Goal: Complete application form

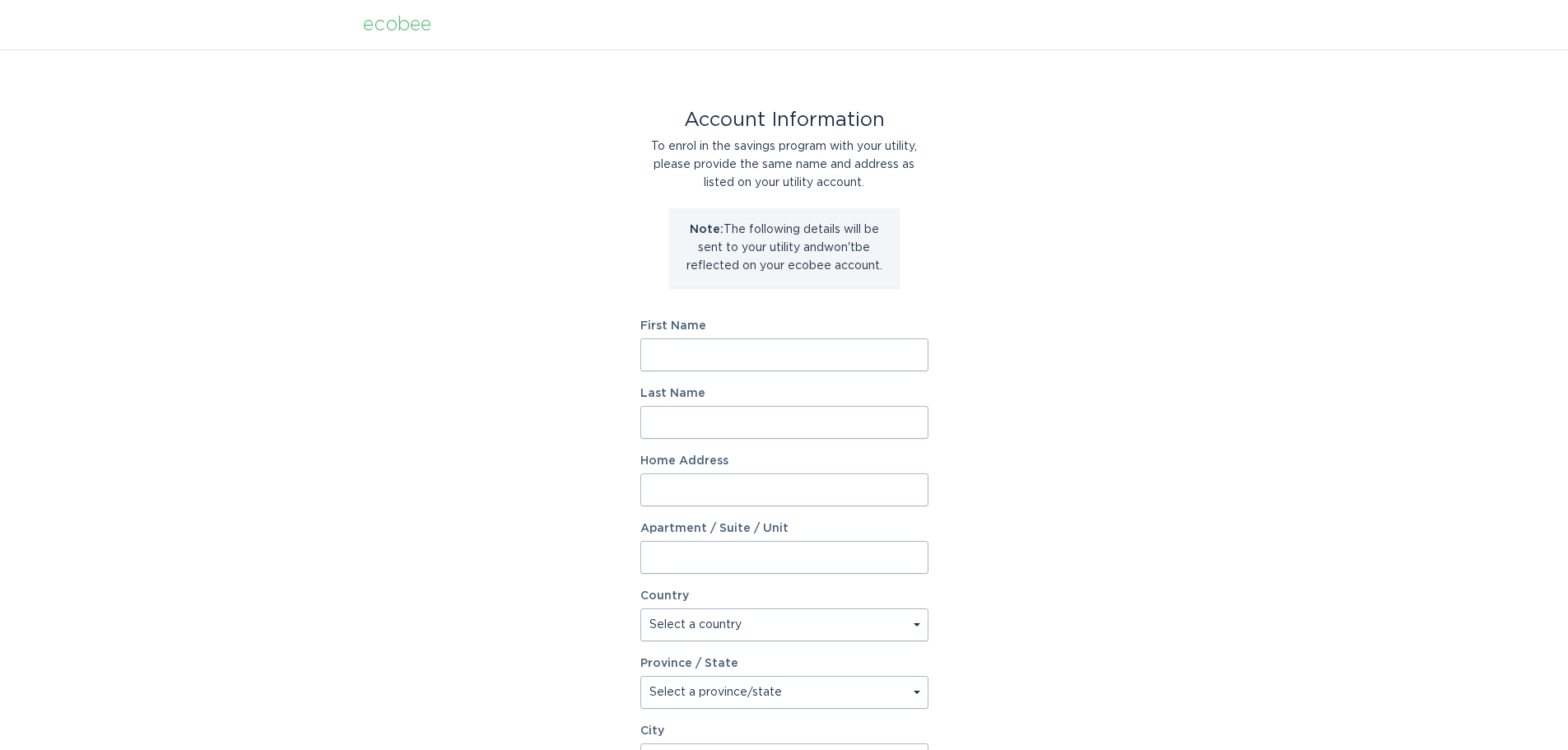
click at [687, 355] on input "First Name" at bounding box center [785, 355] width 288 height 33
type input "Alex"
type input "Rackovan"
type input "112 Doc Smith Road"
select select "US"
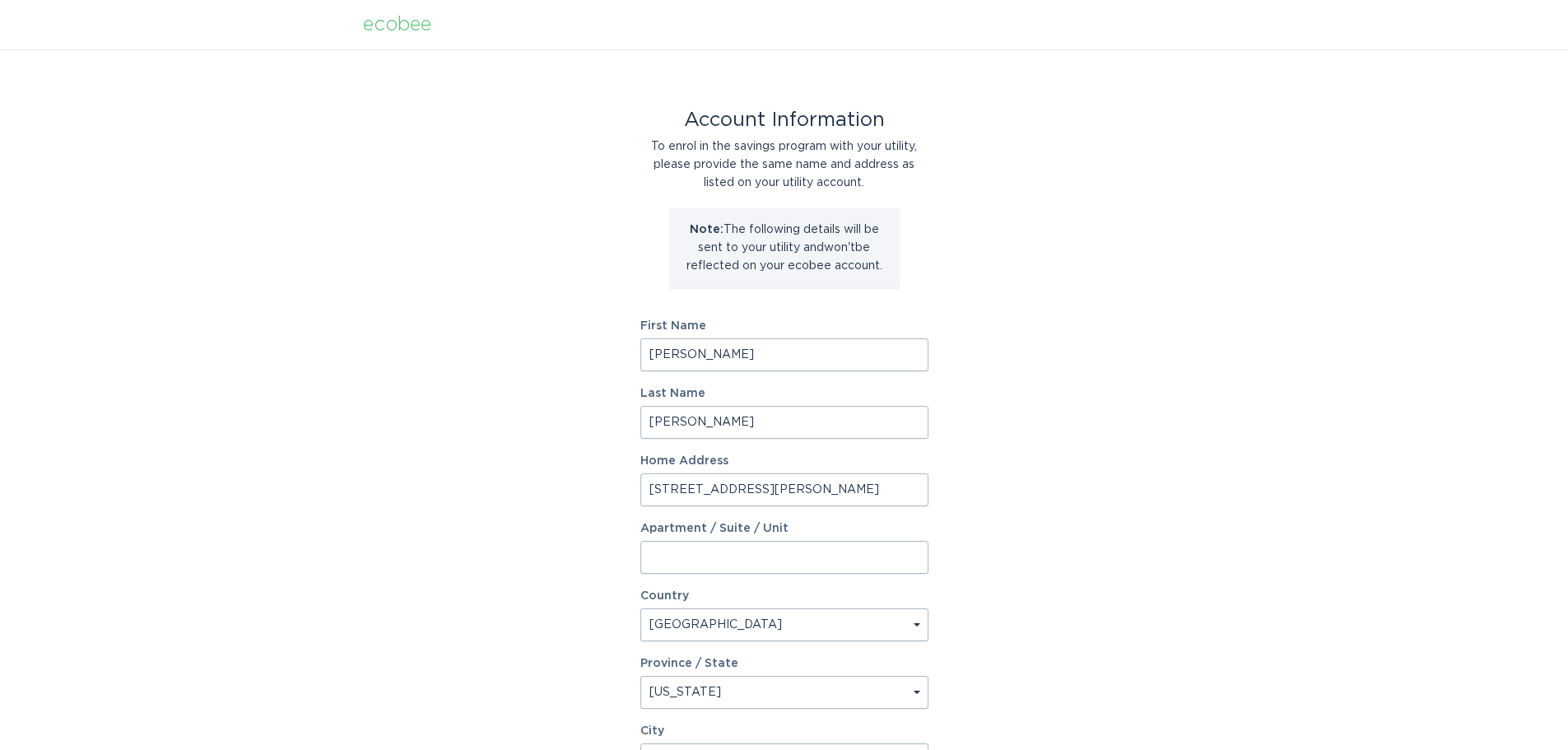
select select "NC"
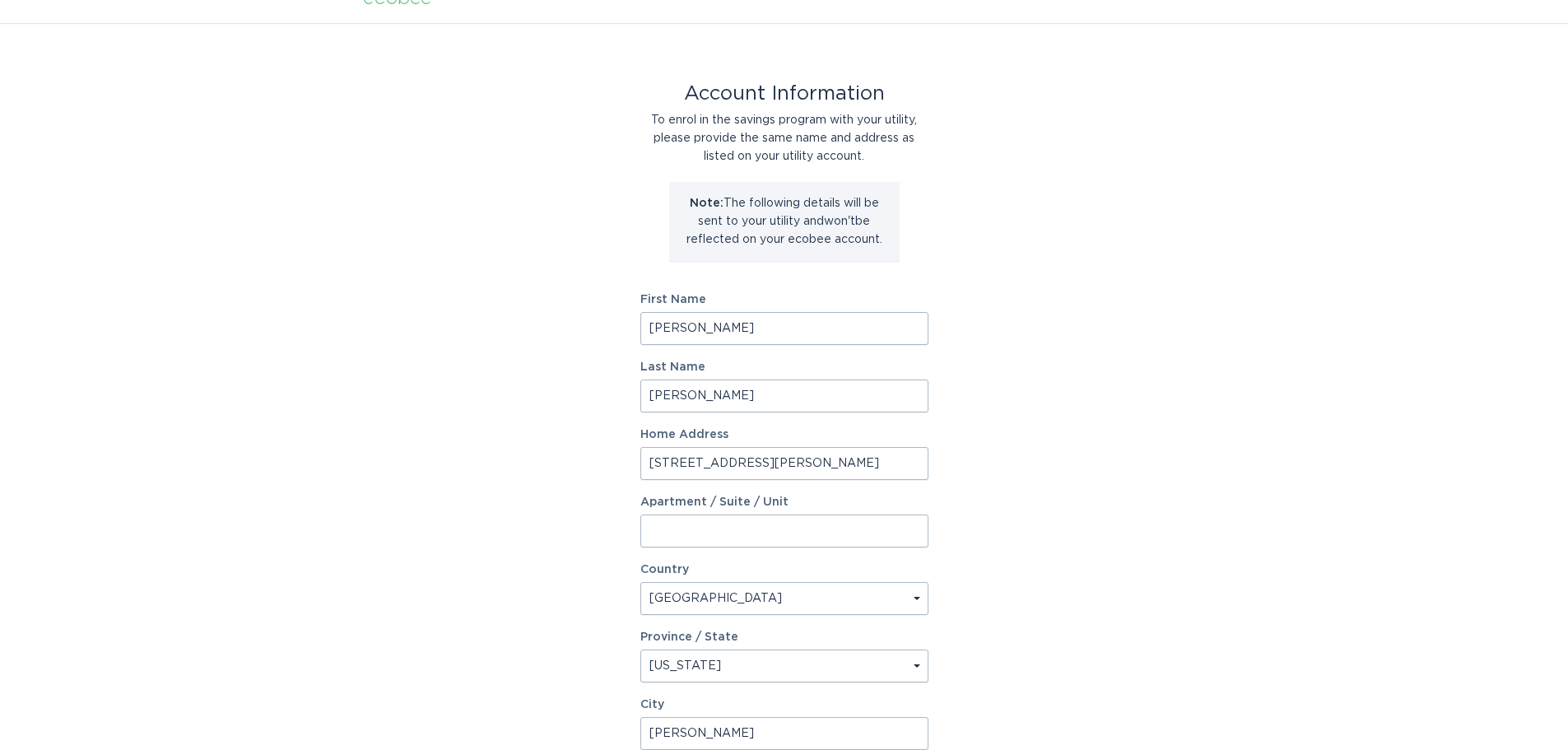
type input "Willard"
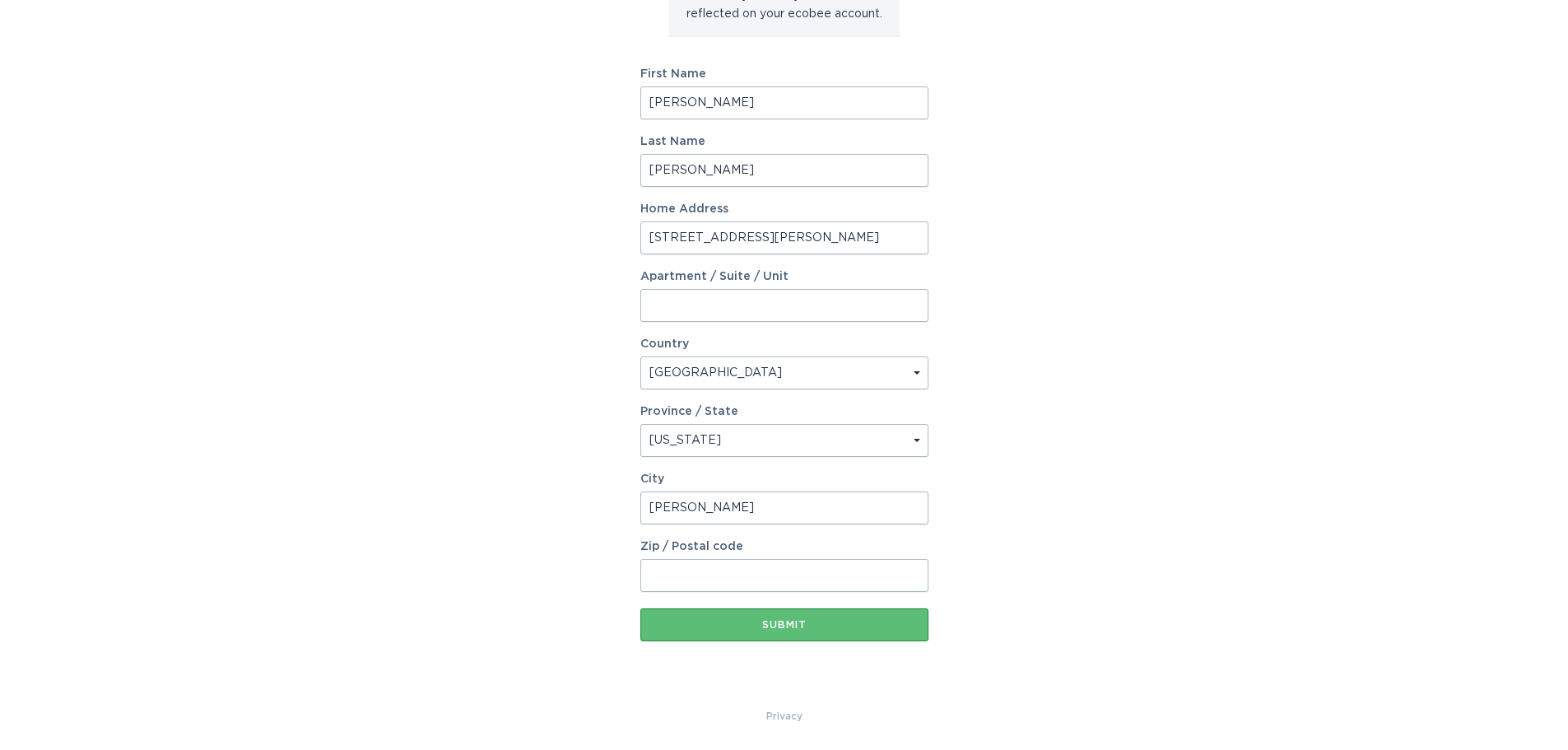
type input "N"
type input "28478"
click at [800, 620] on div "Submit" at bounding box center [785, 625] width 272 height 10
